Goal: Check status

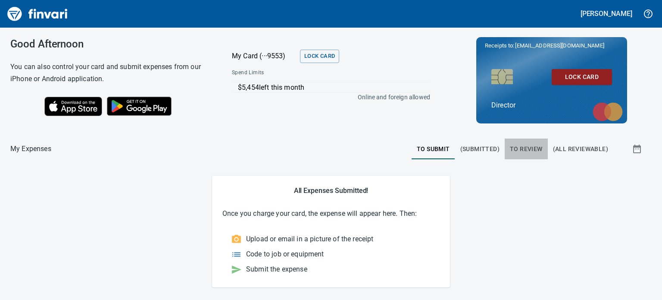
click at [518, 146] on span "To Review" at bounding box center [526, 149] width 33 height 11
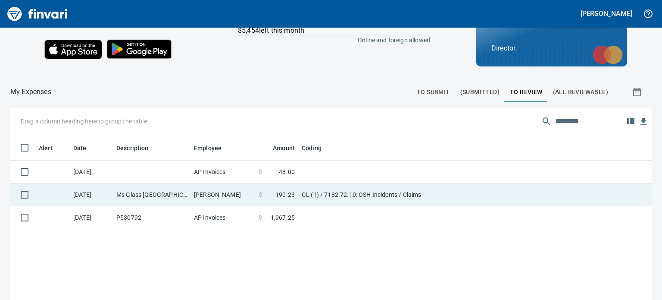
scroll to position [56, 0]
click at [143, 192] on td "Ms Glass [GEOGRAPHIC_DATA] [GEOGRAPHIC_DATA] [GEOGRAPHIC_DATA]" at bounding box center [152, 195] width 78 height 23
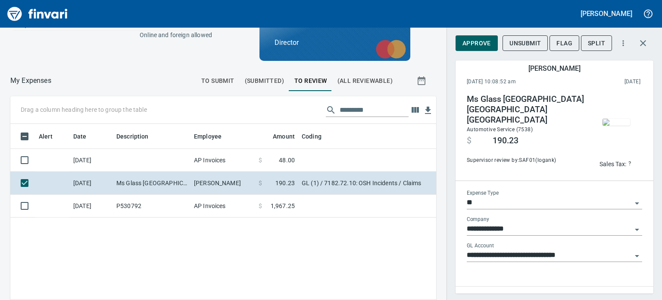
click at [615, 123] on img "button" at bounding box center [617, 122] width 28 height 7
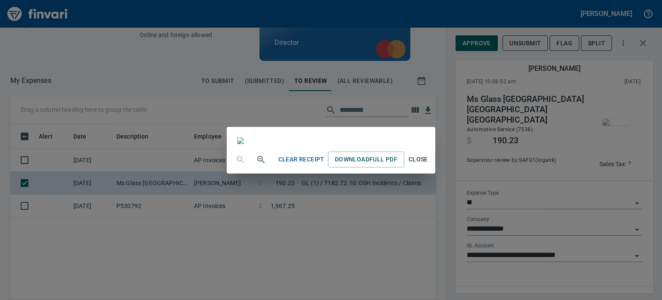
click at [569, 94] on div "Clear Receipt Download Full PDF Close" at bounding box center [331, 150] width 662 height 300
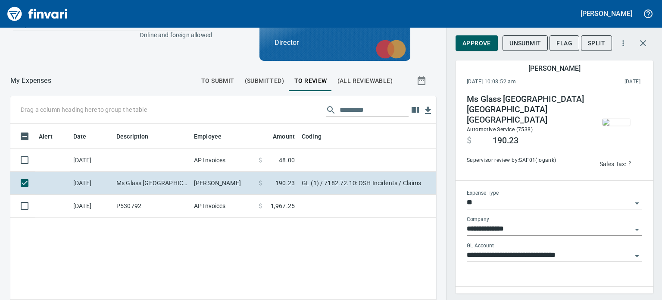
scroll to position [72, 0]
